Goal: Transaction & Acquisition: Purchase product/service

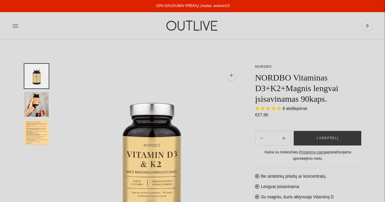
select select "**********"
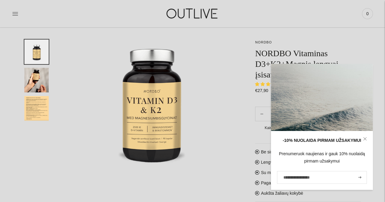
scroll to position [57, 0]
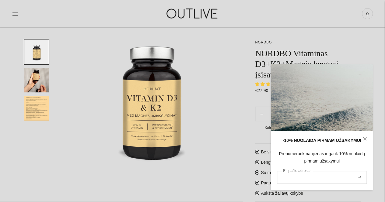
click at [293, 178] on input "El. pašto adresas" at bounding box center [322, 177] width 90 height 13
click at [292, 176] on input "El. pašto adresas" at bounding box center [322, 177] width 90 height 13
type input "**********"
click at [360, 179] on icon "submit" at bounding box center [359, 177] width 3 height 2
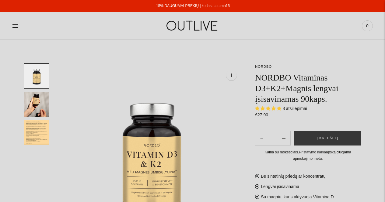
select select "**********"
drag, startPoint x: 228, startPoint y: 4, endPoint x: 211, endPoint y: 6, distance: 16.8
click at [211, 6] on div "-15% DAUGUMAI PREKIŲ | kodas: autumn15" at bounding box center [192, 6] width 385 height 12
copy link "autumn15"
click at [297, 107] on span "8 atsiliepimai" at bounding box center [294, 108] width 25 height 5
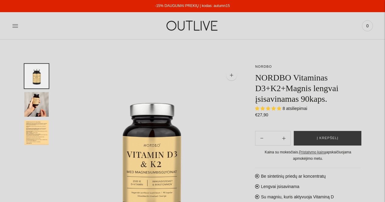
click at [290, 110] on span "8 atsiliepimai" at bounding box center [294, 108] width 25 height 5
drag, startPoint x: 255, startPoint y: 78, endPoint x: 290, endPoint y: 77, distance: 34.4
click at [290, 77] on h1 "NORDBO Vitaminas D3+K2+Magnis lengvai įsisavinamas 90kaps." at bounding box center [308, 88] width 106 height 32
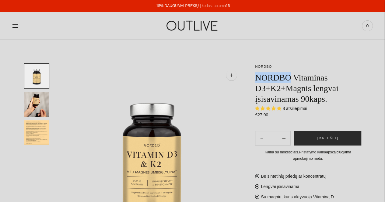
click at [327, 136] on span "Į krepšelį" at bounding box center [328, 138] width 22 height 6
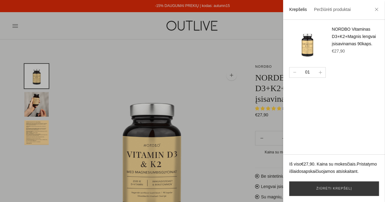
click at [252, 49] on div at bounding box center [192, 101] width 385 height 202
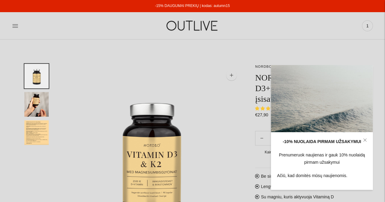
click at [366, 139] on icon at bounding box center [364, 140] width 3 height 3
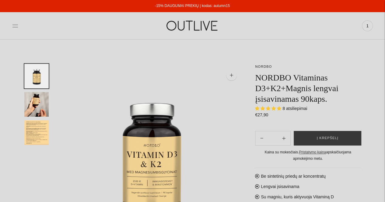
click at [14, 26] on icon at bounding box center [15, 26] width 6 height 6
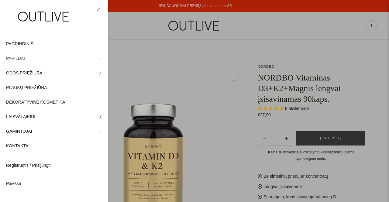
click at [18, 59] on span "PAPILDAI" at bounding box center [15, 58] width 19 height 7
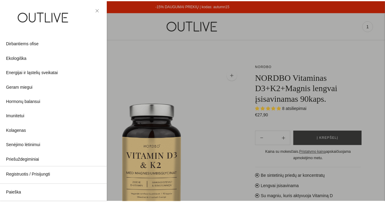
scroll to position [50, 0]
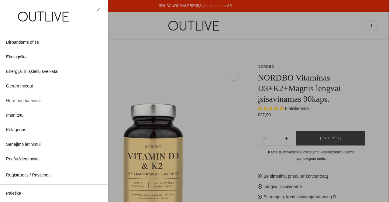
click at [33, 98] on span "Hormonų balansui" at bounding box center [23, 100] width 35 height 7
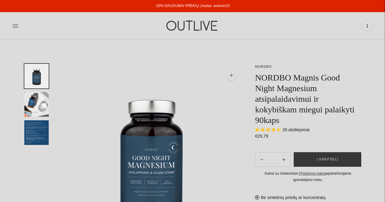
select select "**********"
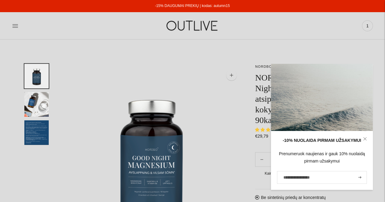
click at [365, 141] on icon at bounding box center [365, 139] width 4 height 4
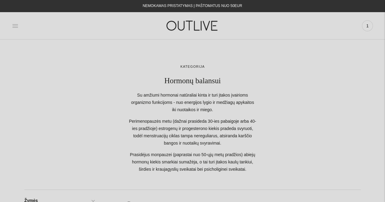
click at [15, 27] on icon at bounding box center [15, 26] width 6 height 6
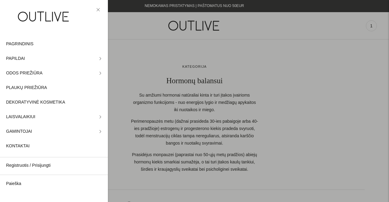
click at [232, 53] on div at bounding box center [194, 101] width 389 height 202
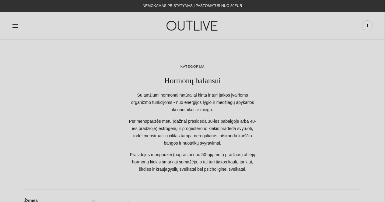
click at [9, 24] on div "PAGRINDINIS PAPILDAI Visi papildai Antioksidantai Dirbantiems ofise Ekologiška …" at bounding box center [192, 25] width 385 height 21
click at [13, 26] on icon at bounding box center [14, 25] width 5 height 3
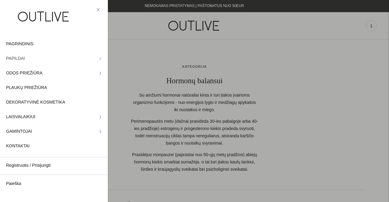
click at [97, 61] on link "PAPILDAI" at bounding box center [54, 58] width 108 height 15
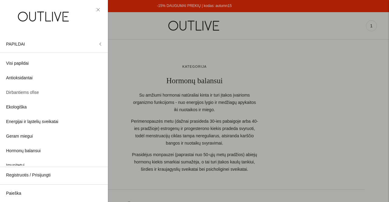
click at [31, 92] on span "Dirbantiems ofise" at bounding box center [22, 92] width 33 height 7
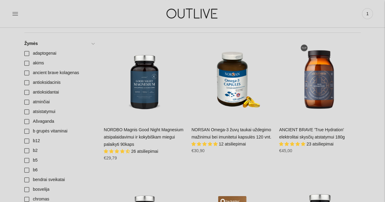
scroll to position [97, 0]
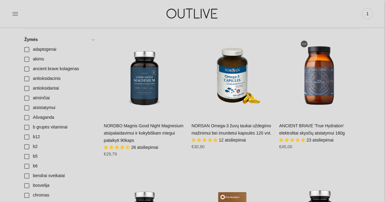
click at [216, 123] on div "NORSAN Omega-3 žuvų taukai uždegimo mažinimui bei imunitetui kapsulės 120 vnt. …" at bounding box center [232, 139] width 82 height 32
click at [233, 126] on link "NORSAN Omega-3 žuvų taukai uždegimo mažinimui bei imunitetui kapsulės 120 vnt." at bounding box center [231, 129] width 80 height 12
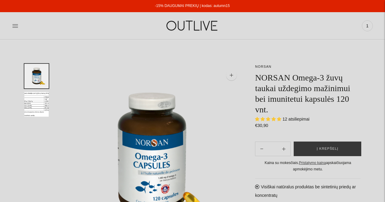
select select "**********"
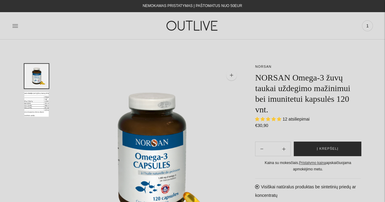
click at [327, 149] on span "Į krepšelį" at bounding box center [328, 149] width 22 height 6
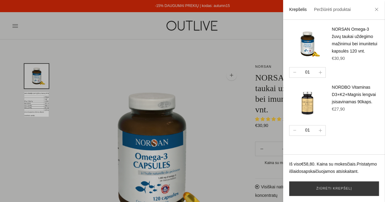
click at [86, 60] on div at bounding box center [192, 101] width 385 height 202
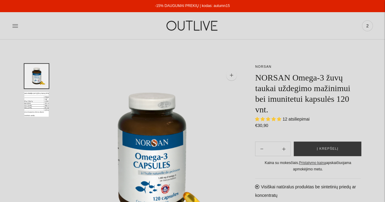
click at [9, 26] on div "PAGRINDINIS PAPILDAI Visi papildai Antioksidantai Dirbantiems ofise Ekologiška …" at bounding box center [192, 25] width 385 height 21
click at [15, 26] on icon at bounding box center [14, 25] width 5 height 3
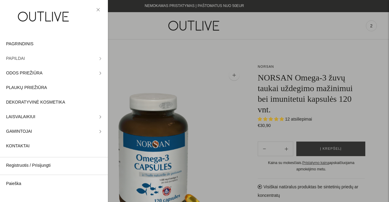
click at [99, 57] on icon at bounding box center [100, 58] width 3 height 3
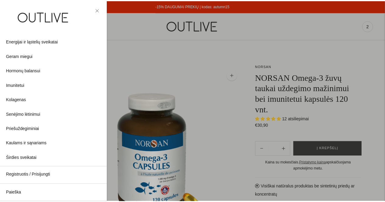
scroll to position [83, 0]
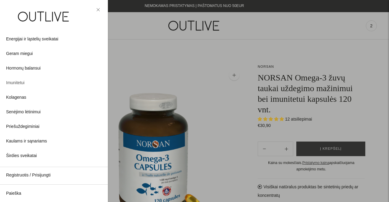
click at [18, 83] on span "Imunitetui" at bounding box center [15, 82] width 19 height 7
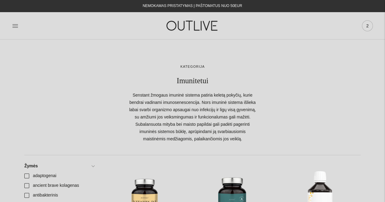
click at [367, 25] on span "2" at bounding box center [367, 26] width 9 height 9
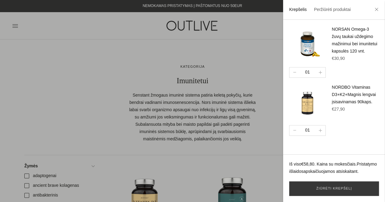
click at [179, 155] on div at bounding box center [192, 101] width 385 height 202
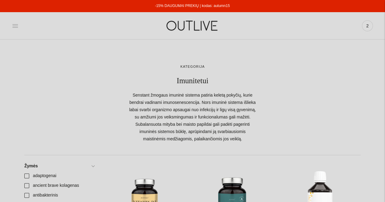
click at [14, 27] on icon at bounding box center [14, 25] width 5 height 3
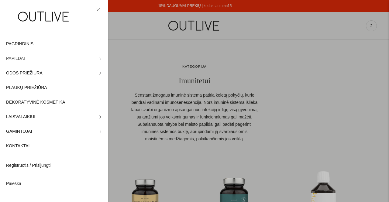
click at [23, 59] on span "PAPILDAI" at bounding box center [15, 58] width 19 height 7
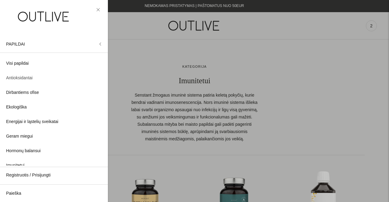
click at [30, 77] on span "Antioksidantai" at bounding box center [19, 78] width 26 height 7
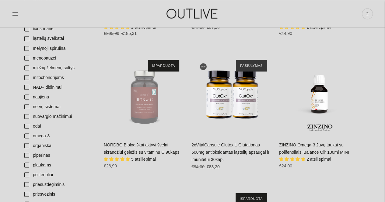
scroll to position [531, 0]
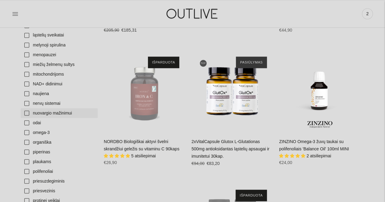
click at [28, 113] on link "nuovargio mažinimui" at bounding box center [59, 113] width 77 height 10
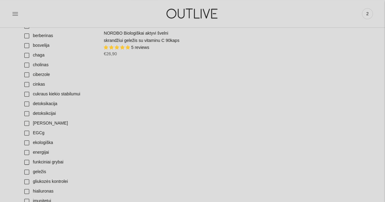
scroll to position [269, 0]
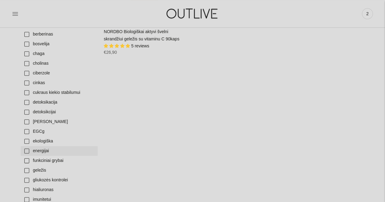
click at [27, 151] on link "energijai" at bounding box center [59, 151] width 77 height 10
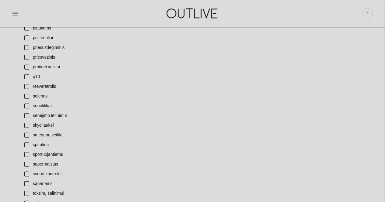
scroll to position [666, 0]
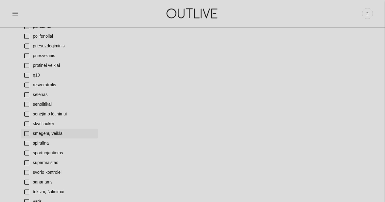
click at [28, 132] on link "smegenų veiklai" at bounding box center [59, 134] width 77 height 10
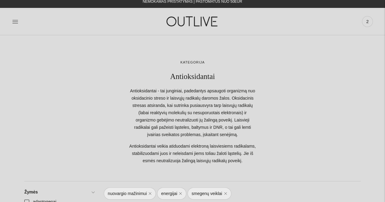
scroll to position [101, 0]
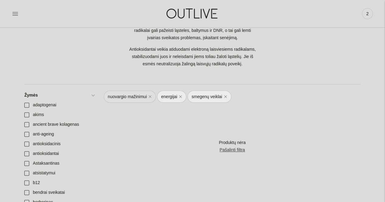
click at [150, 96] on link "nuovargio mažinimui" at bounding box center [130, 97] width 52 height 12
click at [126, 97] on link "energijai" at bounding box center [118, 97] width 29 height 12
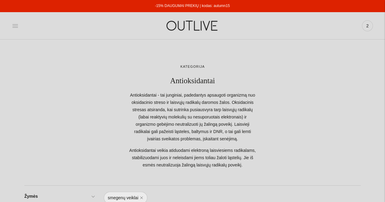
click at [15, 25] on icon at bounding box center [15, 26] width 6 height 6
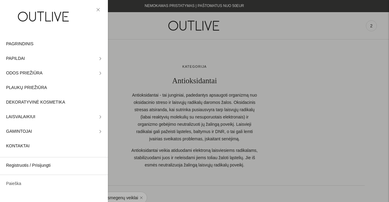
click at [17, 182] on link "Paieška" at bounding box center [54, 184] width 108 height 15
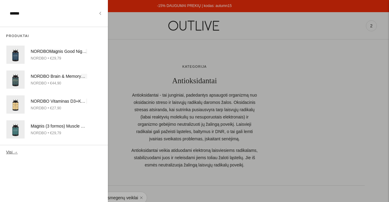
type input "******"
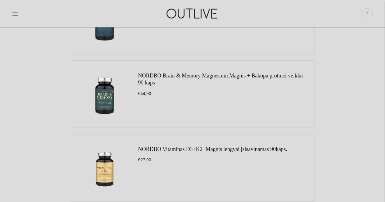
scroll to position [130, 0]
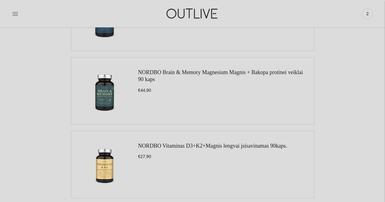
click at [264, 147] on link "NORDBO Vitaminas D3+K2+Magnis lengvai įsisavinamas 90kaps." at bounding box center [212, 146] width 149 height 6
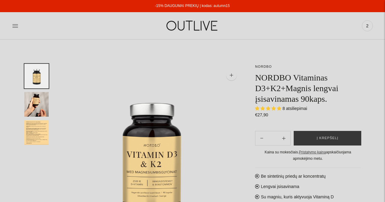
select select "**********"
click at [321, 140] on span "Į krepšelį" at bounding box center [328, 138] width 22 height 6
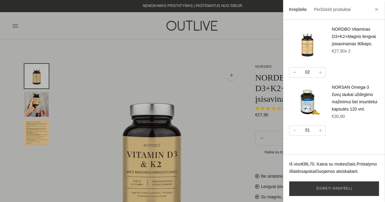
click at [293, 75] on button "button" at bounding box center [294, 73] width 10 height 10
click at [235, 117] on div at bounding box center [192, 101] width 385 height 202
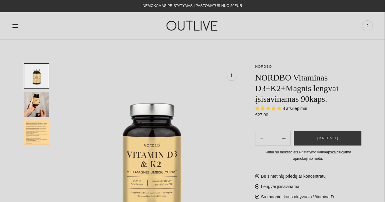
click at [38, 137] on img "Translation missing: en.general.accessibility.image_thumbail" at bounding box center [36, 132] width 24 height 25
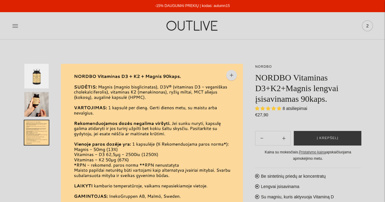
click at [367, 25] on span "2" at bounding box center [367, 26] width 9 height 9
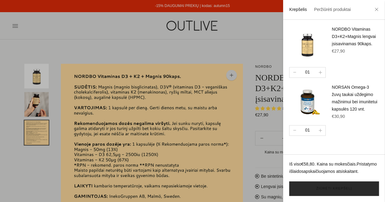
click at [333, 190] on link "Žiūrėti krepšelį" at bounding box center [334, 189] width 90 height 15
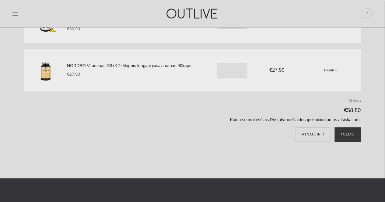
scroll to position [68, 0]
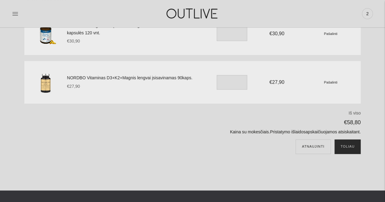
click at [349, 148] on button "Toliau" at bounding box center [347, 147] width 26 height 15
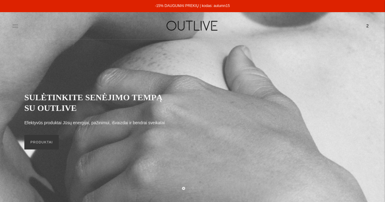
click at [16, 26] on icon at bounding box center [15, 26] width 6 height 6
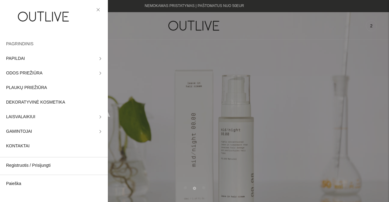
click at [25, 40] on link "PAGRINDINIS" at bounding box center [54, 44] width 108 height 15
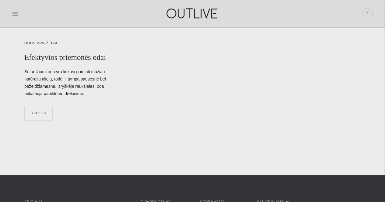
scroll to position [2055, 0]
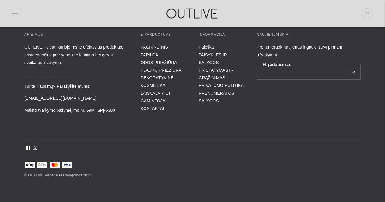
click at [277, 74] on input "El. pašto adresas" at bounding box center [308, 72] width 104 height 15
click at [295, 72] on input "El. pašto adresas" at bounding box center [308, 72] width 104 height 15
type input "**********"
click at [335, 75] on input "**********" at bounding box center [308, 72] width 104 height 15
drag, startPoint x: 335, startPoint y: 75, endPoint x: 342, endPoint y: 72, distance: 7.9
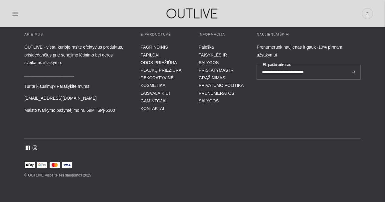
click at [342, 72] on input "**********" at bounding box center [308, 72] width 104 height 15
click at [329, 71] on input "**********" at bounding box center [308, 72] width 104 height 15
click at [323, 73] on input "**********" at bounding box center [308, 72] width 104 height 15
click at [263, 99] on div "**********" at bounding box center [308, 73] width 104 height 83
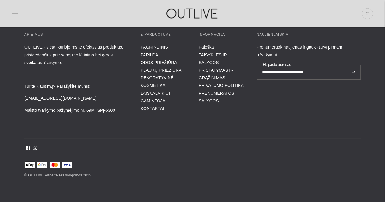
click at [309, 70] on input "**********" at bounding box center [308, 72] width 104 height 15
click at [322, 71] on input "**********" at bounding box center [308, 72] width 104 height 15
click at [263, 98] on div "**********" at bounding box center [308, 73] width 104 height 83
click at [356, 71] on button at bounding box center [353, 72] width 7 height 15
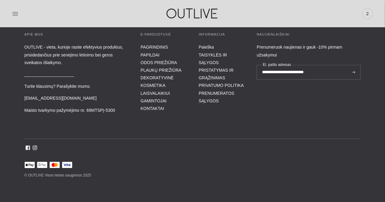
click at [354, 71] on icon at bounding box center [353, 72] width 3 height 2
